Goal: Information Seeking & Learning: Learn about a topic

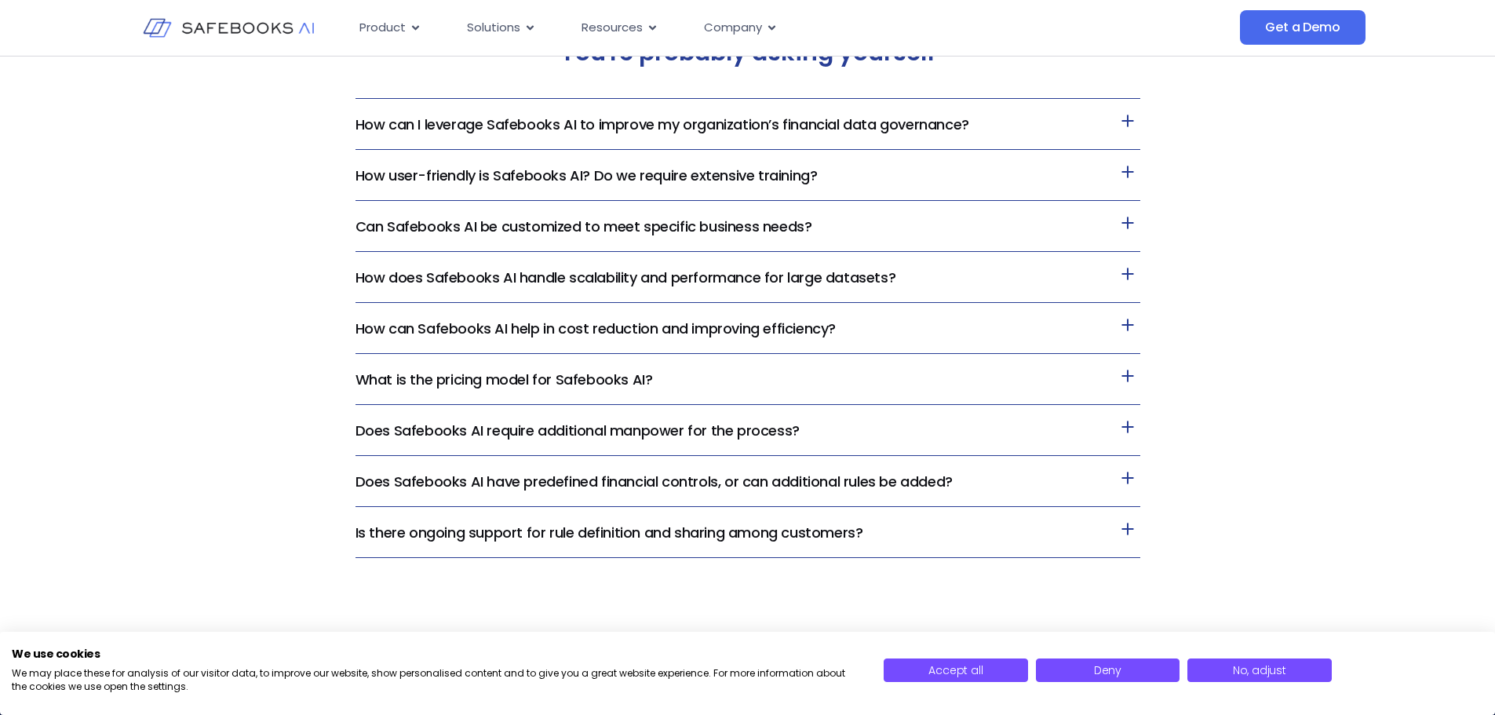
scroll to position [3375, 0]
click at [772, 127] on link "How can I leverage Safebooks AI to improve my organization’s financial data gov…" at bounding box center [663, 124] width 614 height 20
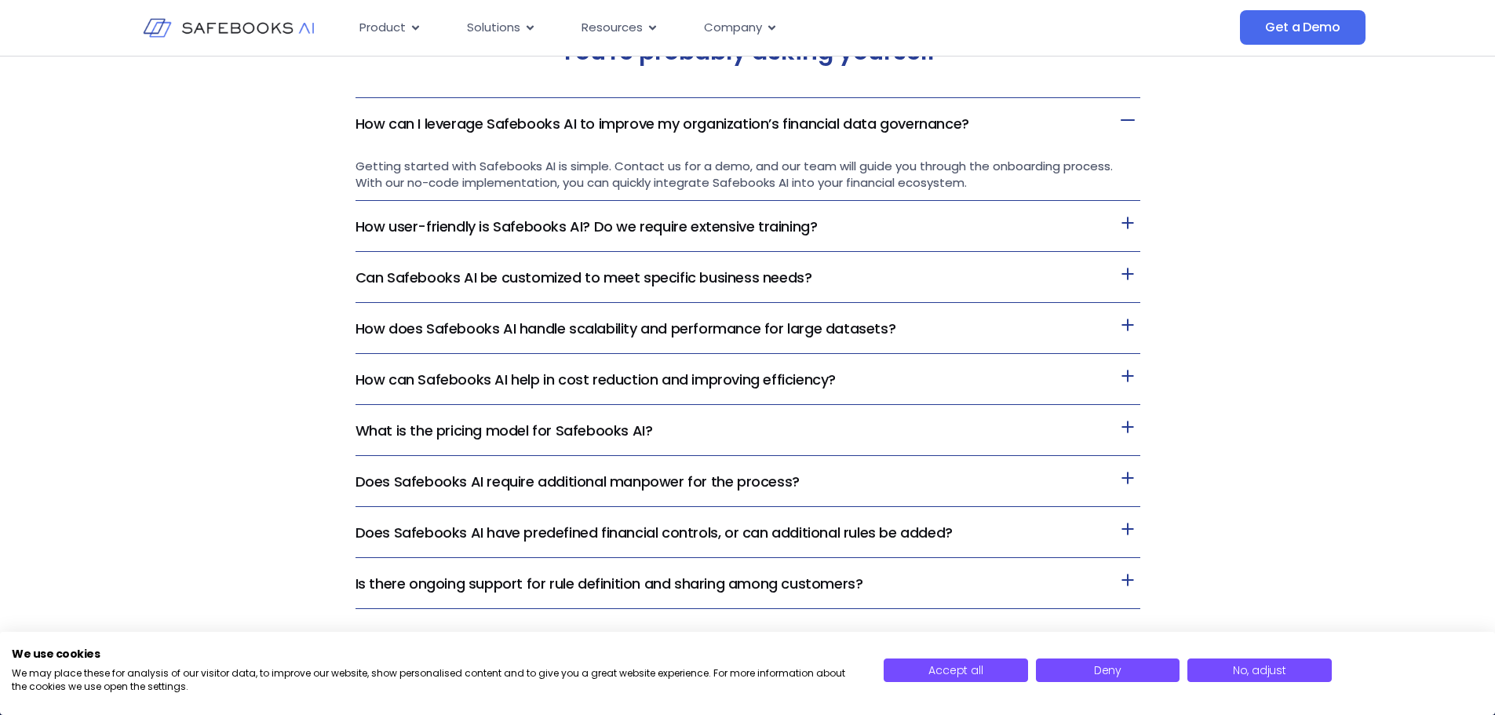
click at [802, 226] on link "How user-friendly is Safebooks AI? Do we require extensive training?" at bounding box center [587, 227] width 462 height 20
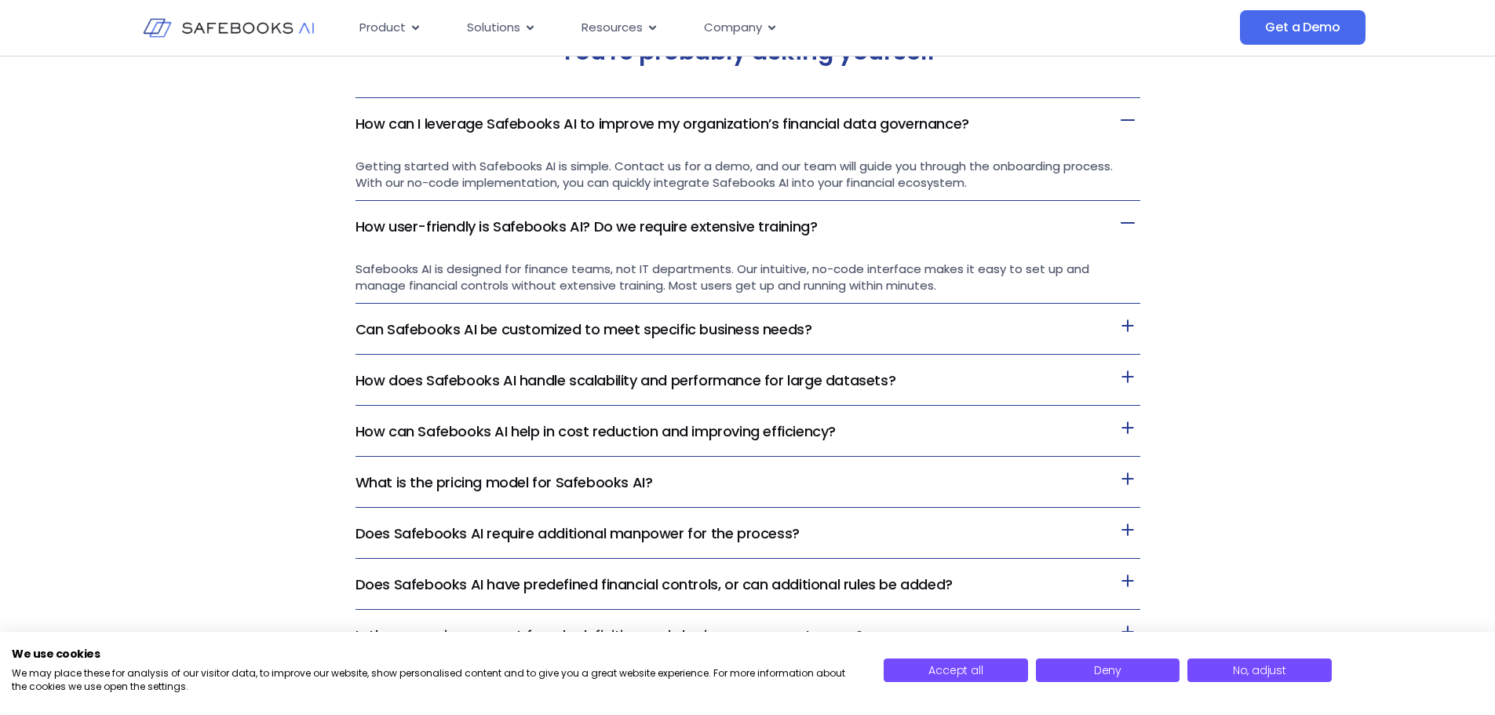
click at [551, 326] on link "Can Safebooks AI be customized to meet specific business needs?" at bounding box center [584, 329] width 457 height 20
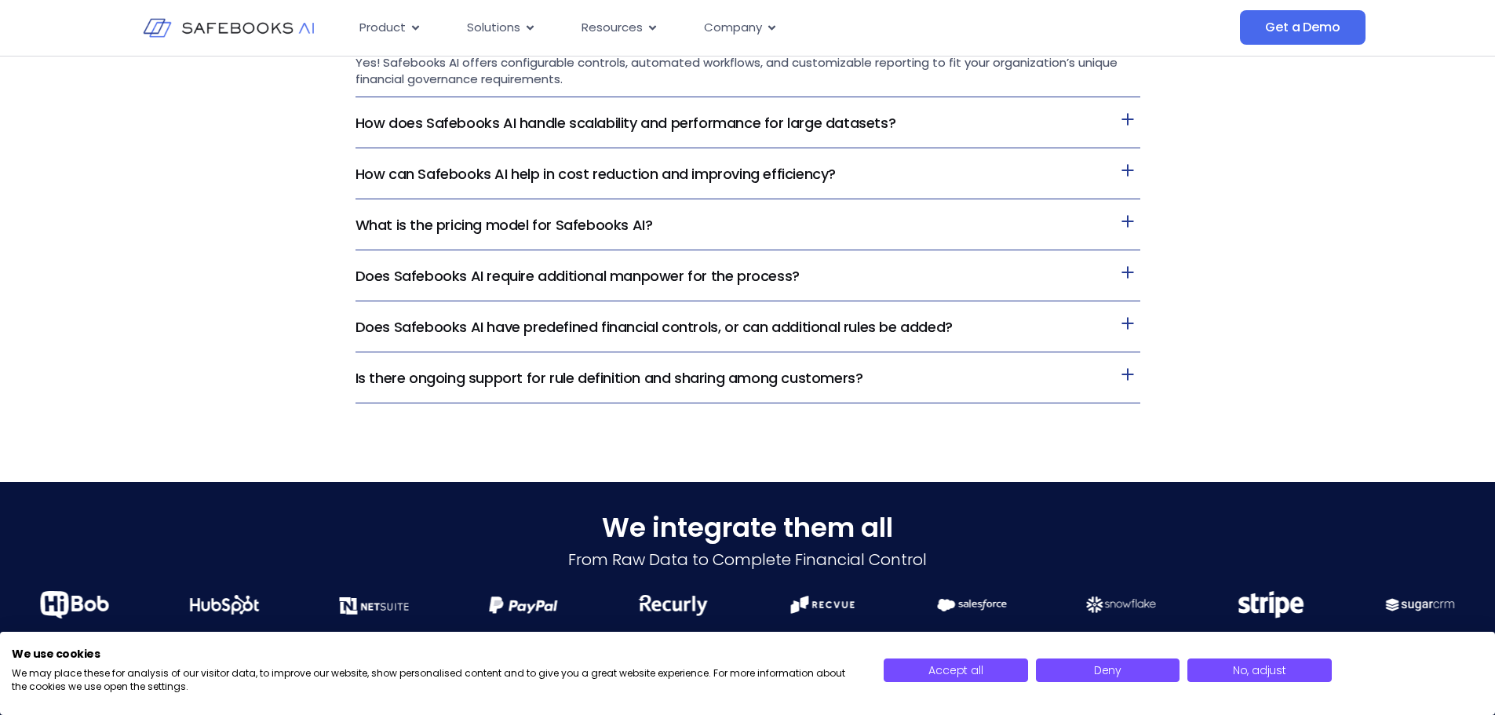
scroll to position [3689, 0]
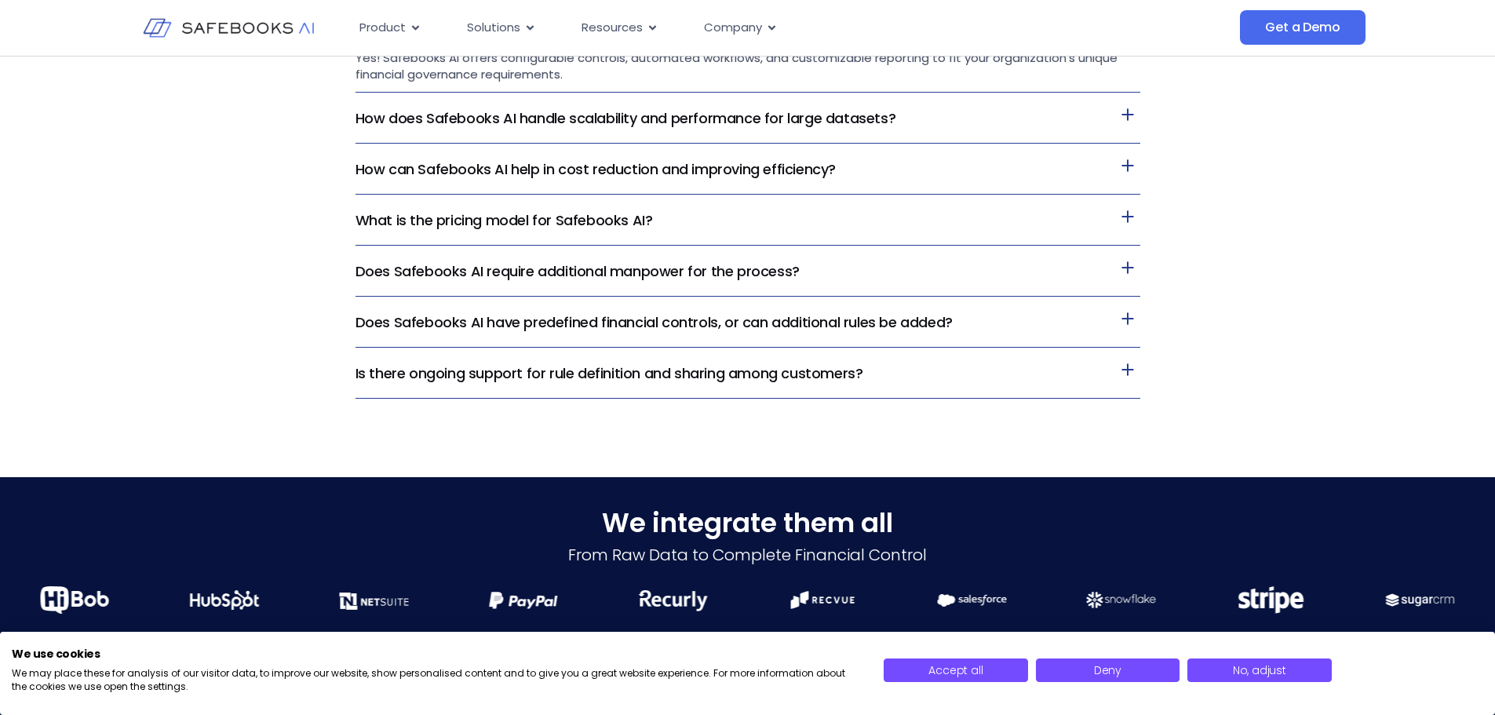
click at [727, 171] on link "How can Safebooks AI help in cost reduction and improving efficiency?" at bounding box center [596, 169] width 480 height 20
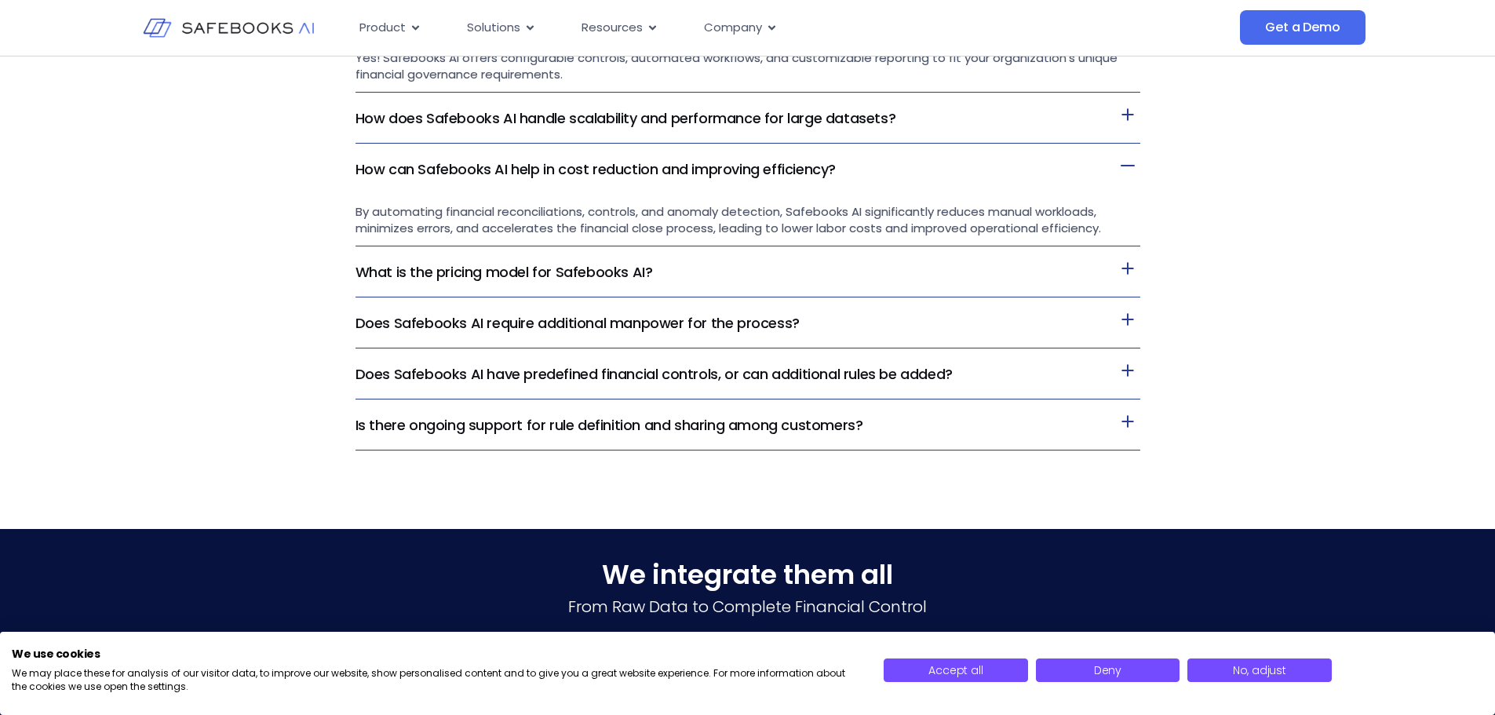
click at [753, 111] on link "How does Safebooks AI handle scalability and performance for large datasets?" at bounding box center [626, 118] width 541 height 20
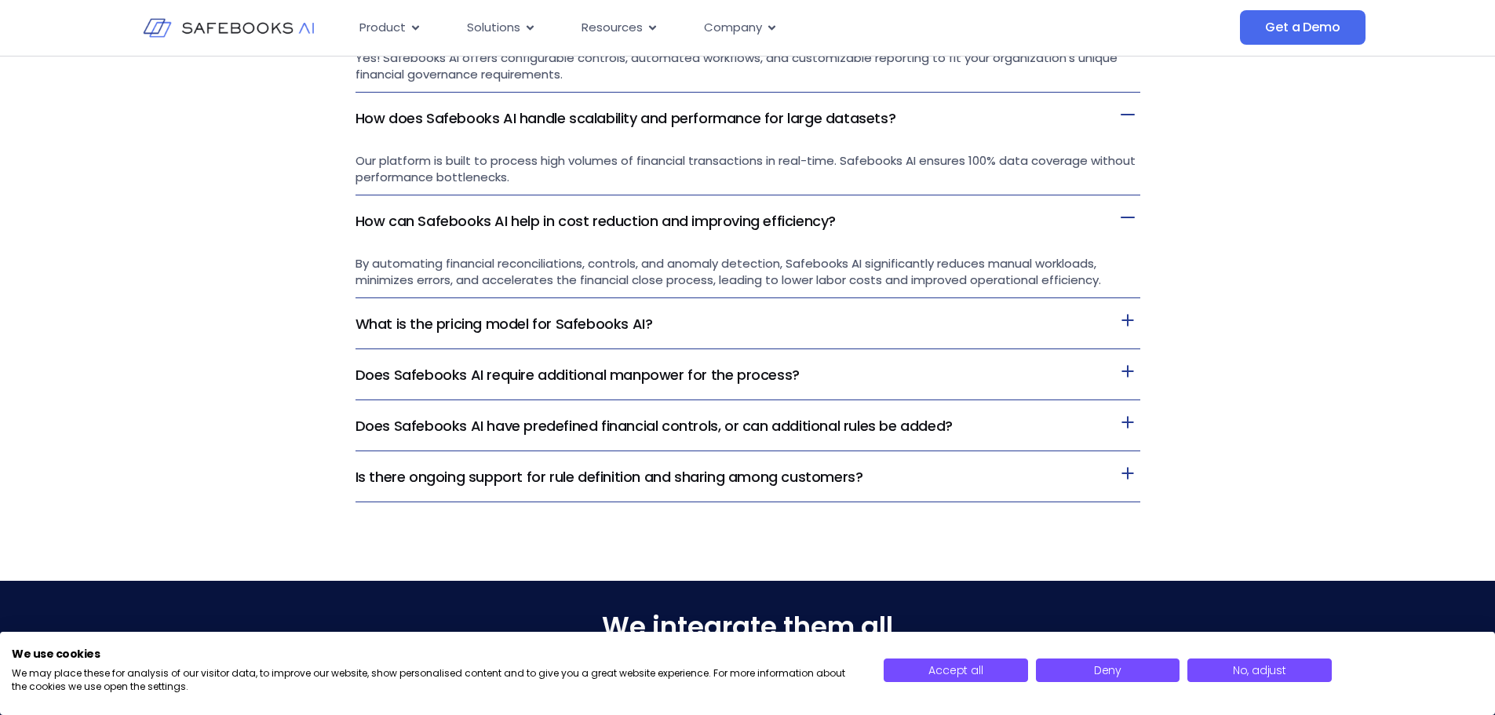
click at [568, 365] on link "Does Safebooks AI require additional manpower for the process?" at bounding box center [578, 375] width 444 height 20
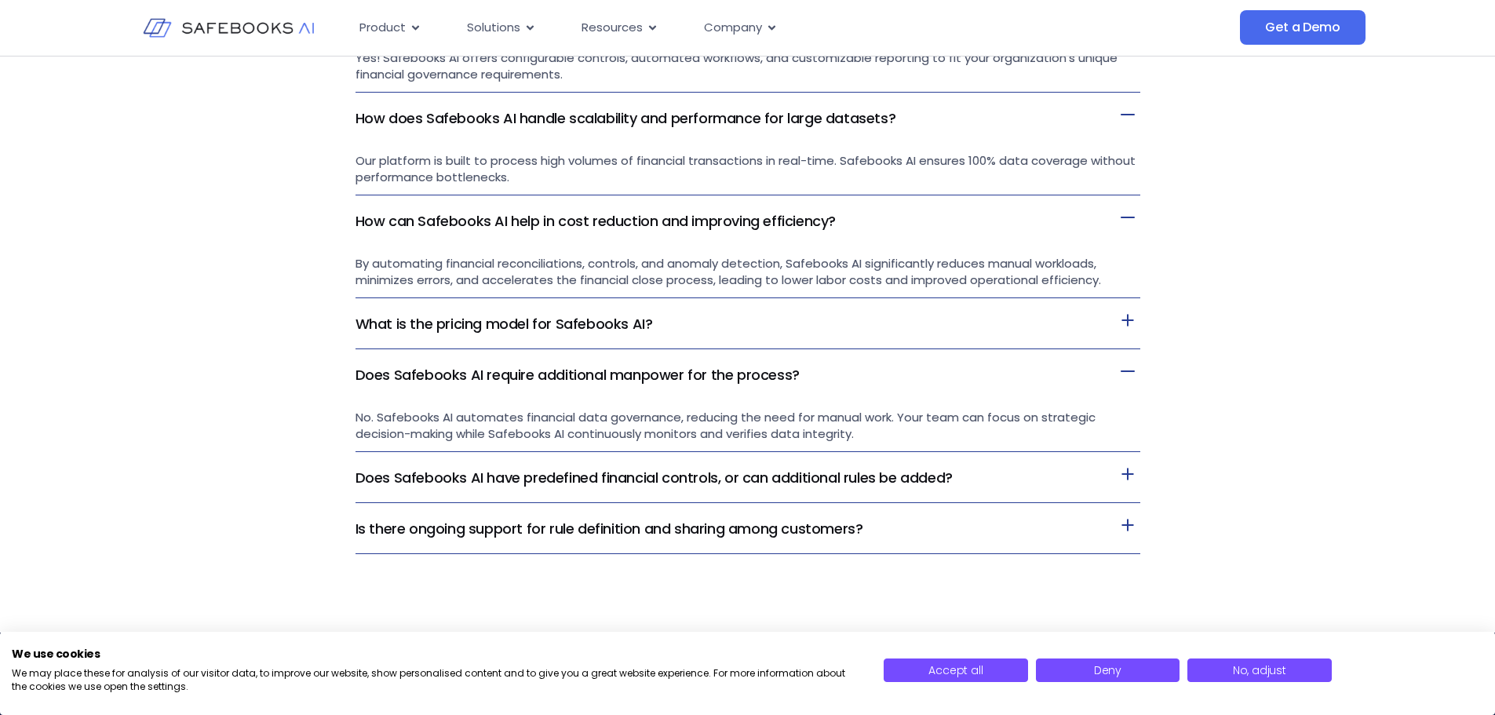
click at [560, 323] on link "What is the pricing model for Safebooks AI?" at bounding box center [504, 324] width 297 height 20
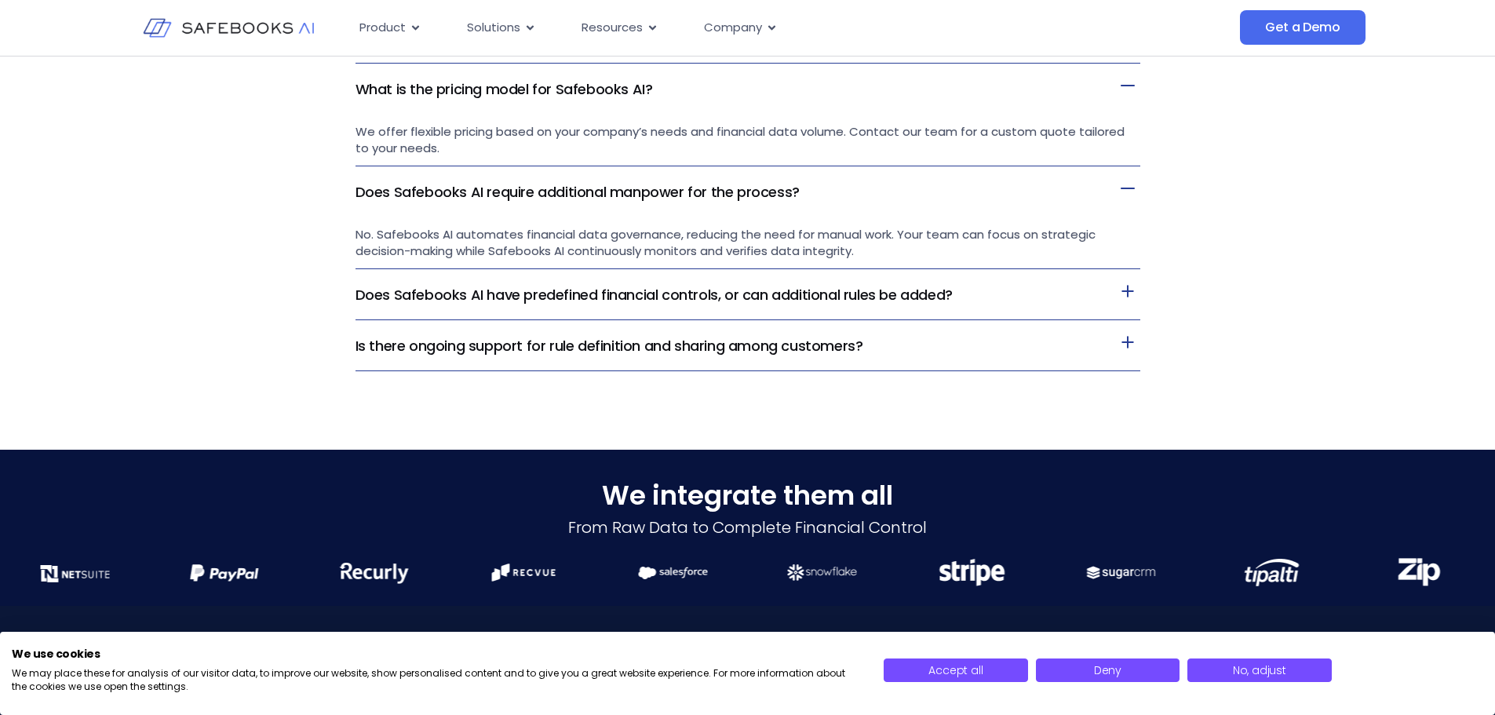
scroll to position [3924, 0]
click at [537, 306] on h3 "Does Safebooks AI have predefined financial controls, or can additional rules b…" at bounding box center [748, 293] width 785 height 51
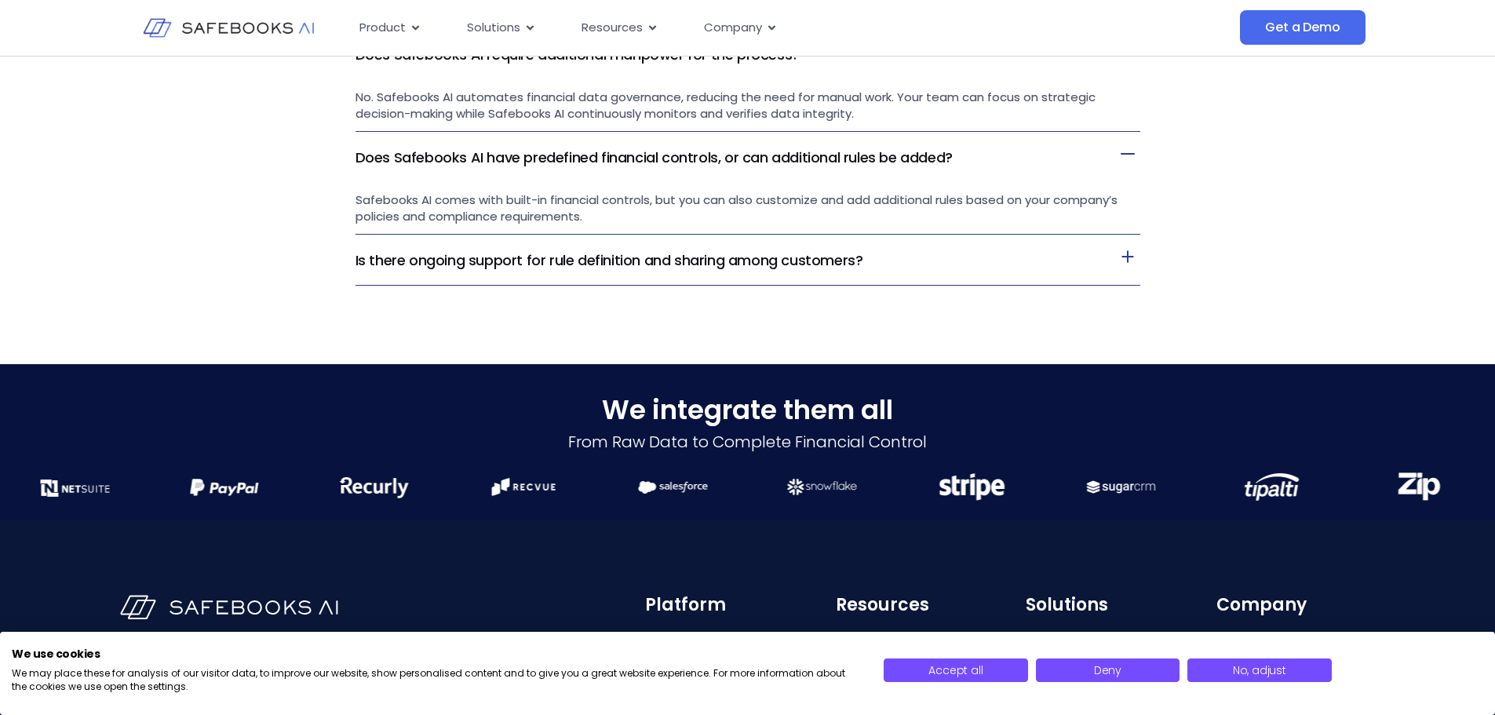
scroll to position [4081, 0]
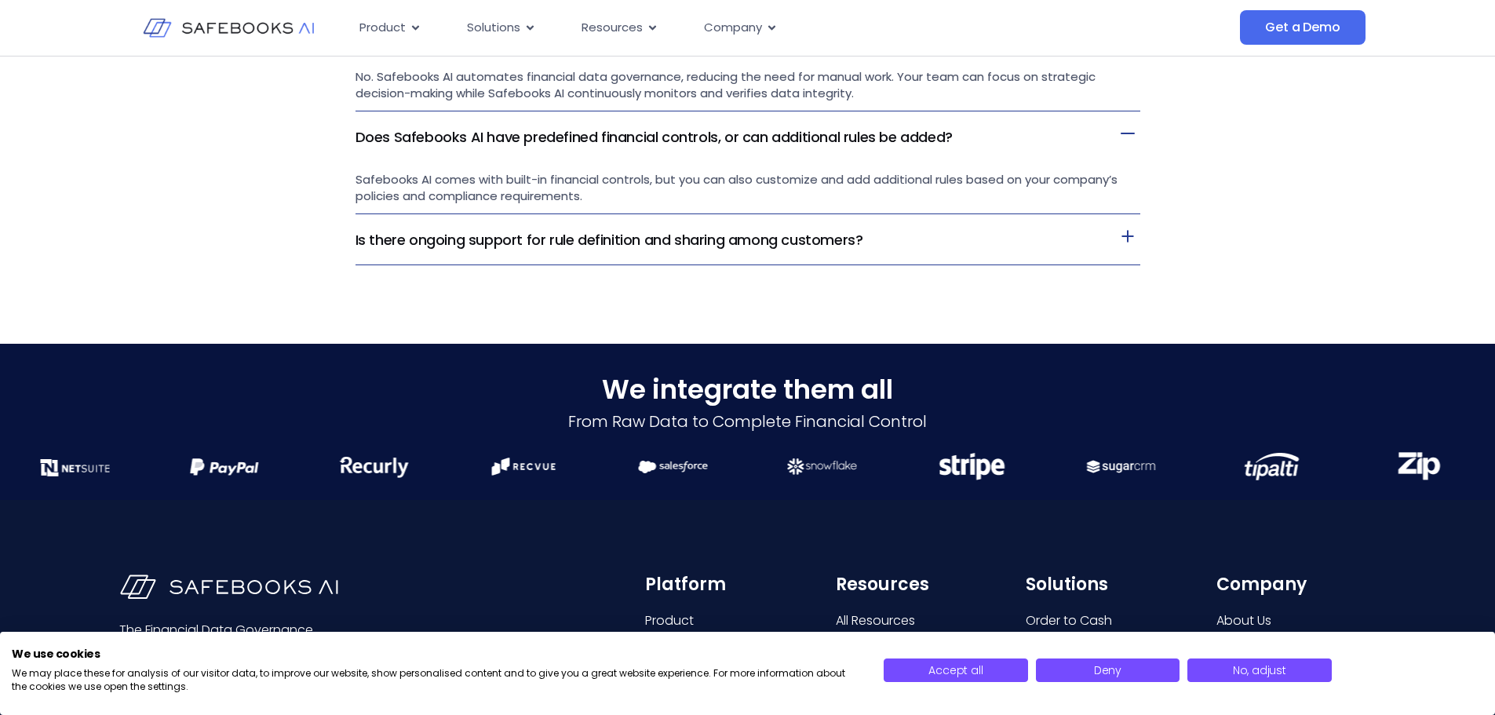
click at [570, 246] on link "Is there ongoing support for rule definition and sharing among customers?" at bounding box center [610, 240] width 508 height 20
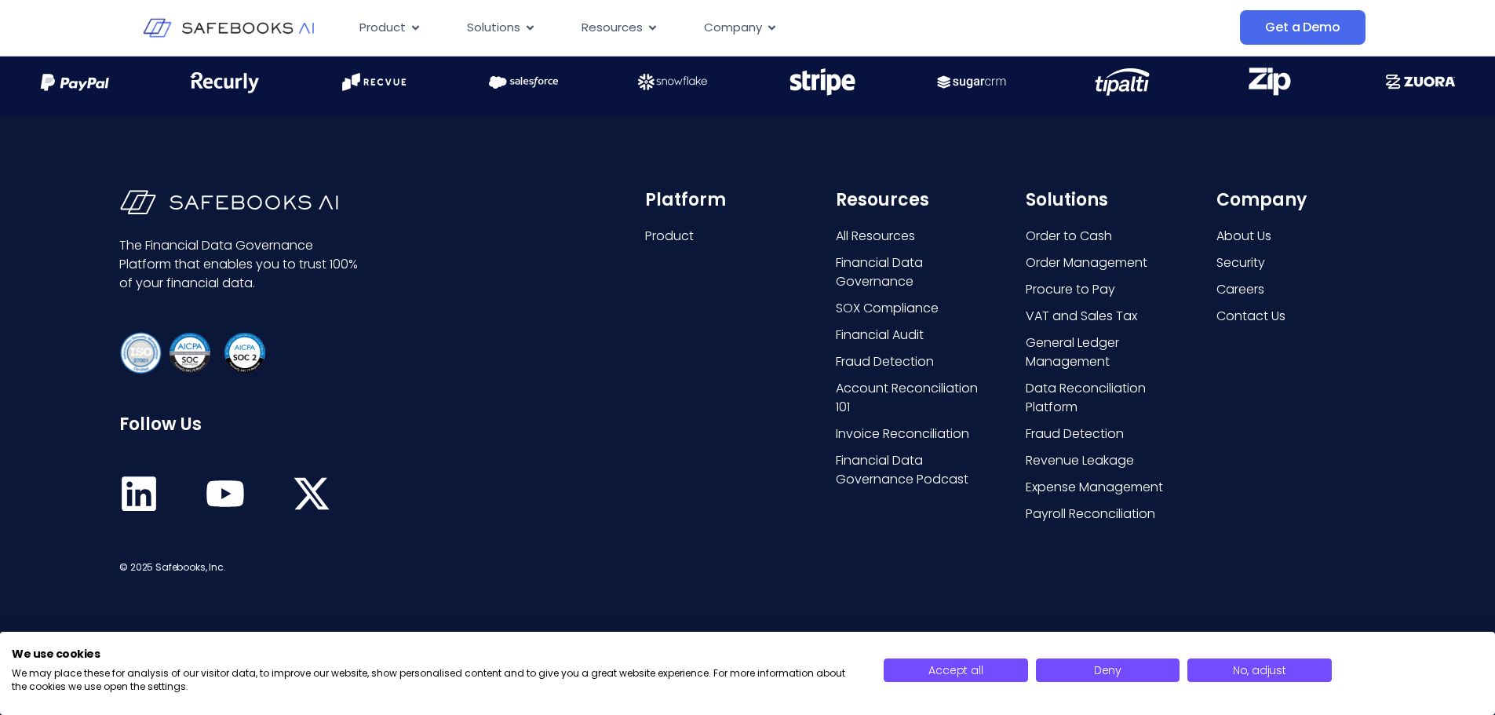
scroll to position [4517, 0]
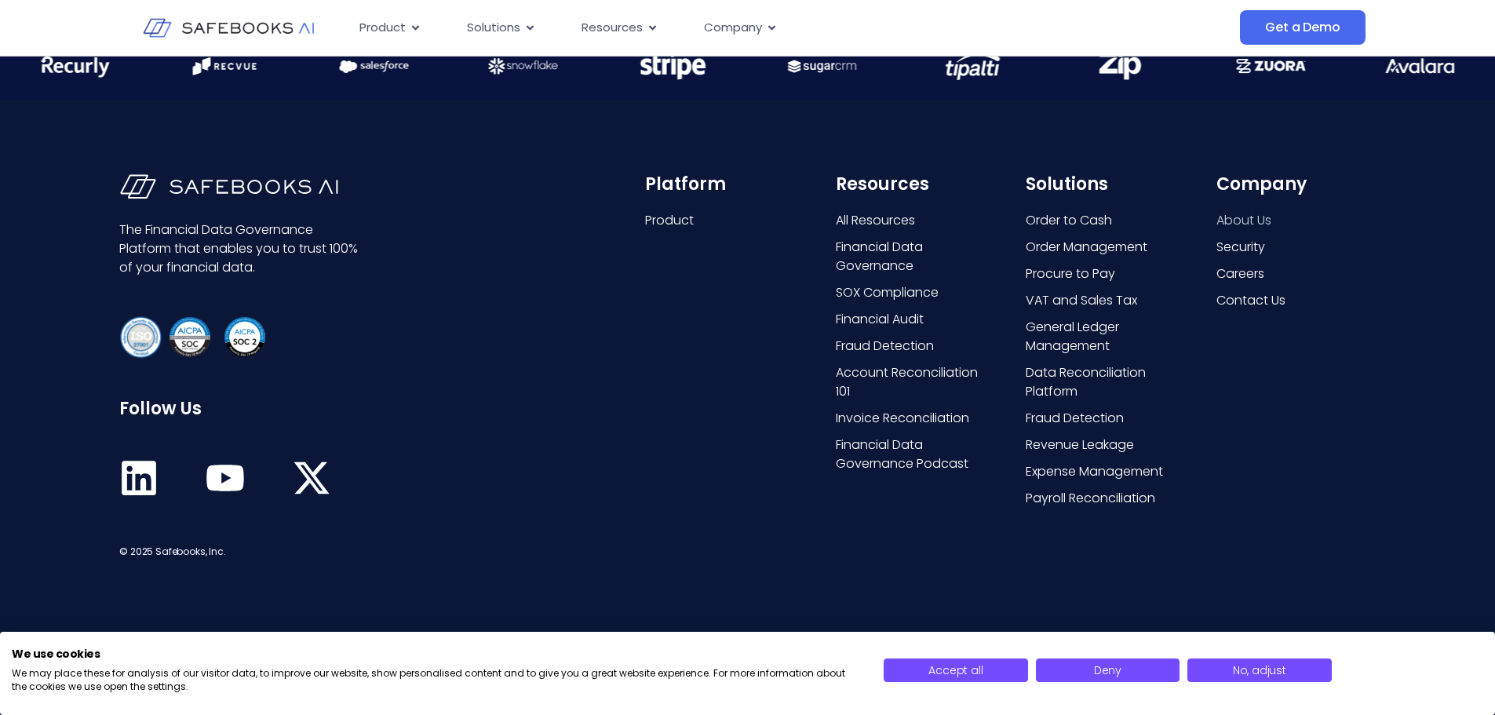
click at [1270, 217] on span "About Us" at bounding box center [1243, 220] width 55 height 19
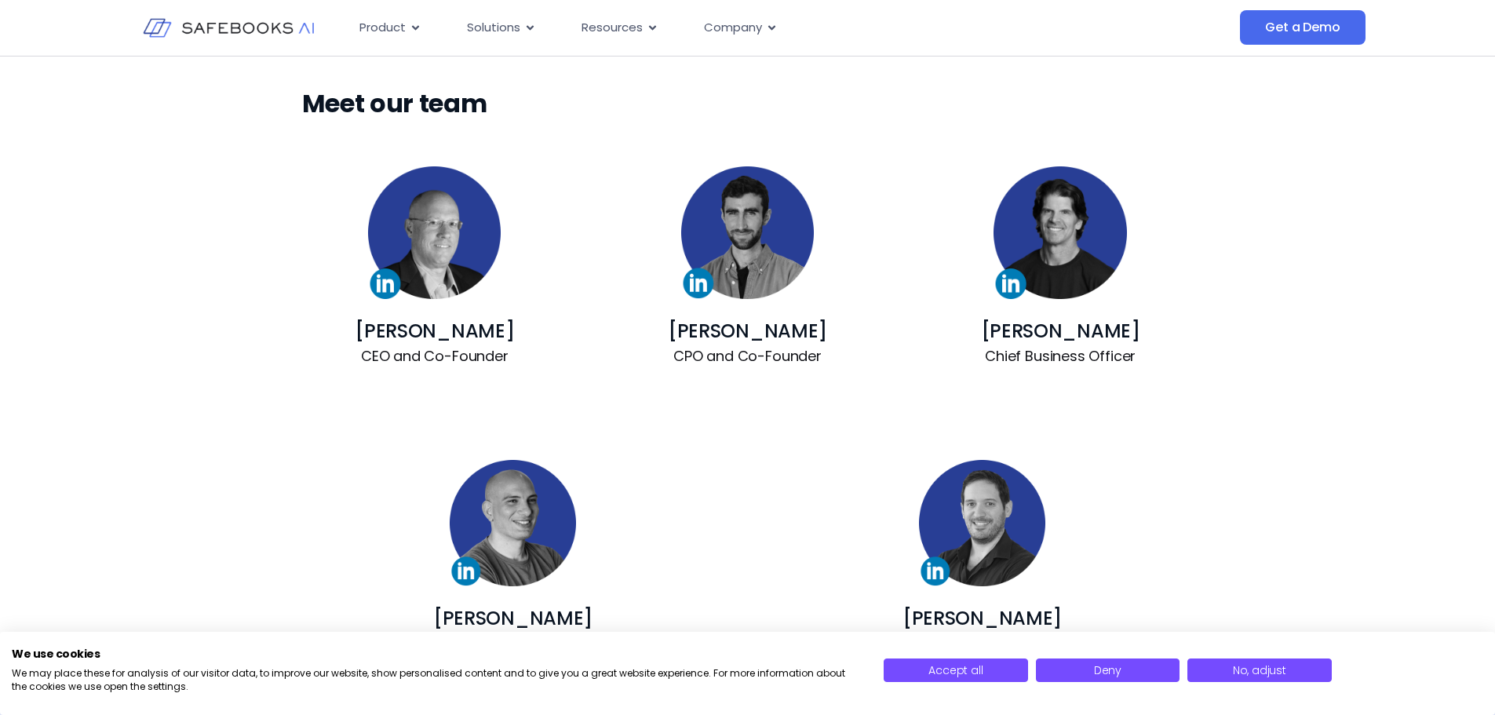
scroll to position [942, 0]
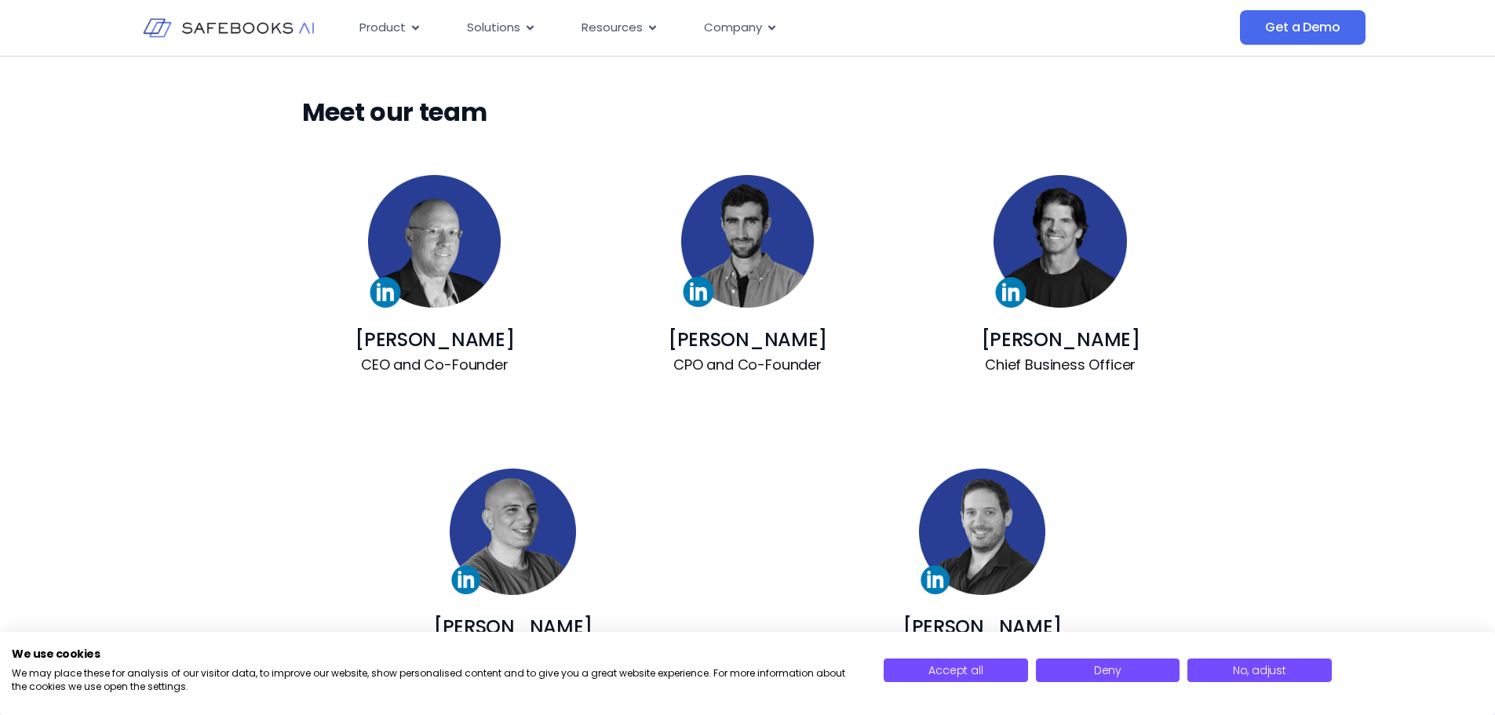
click at [456, 275] on img at bounding box center [434, 241] width 133 height 133
